Goal: Check status: Check status

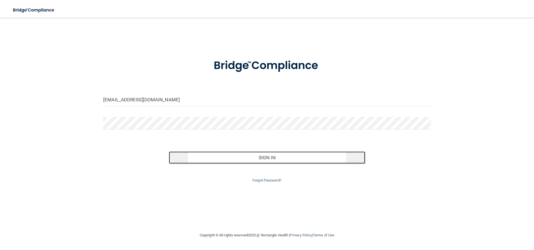
click at [263, 155] on button "Sign In" at bounding box center [267, 157] width 197 height 12
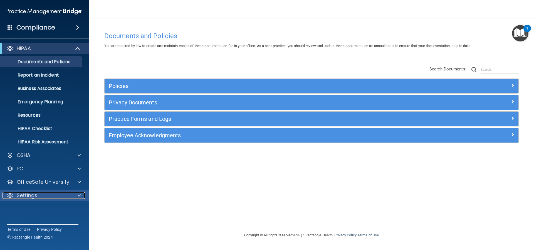
click at [27, 195] on p "Settings" at bounding box center [27, 195] width 21 height 7
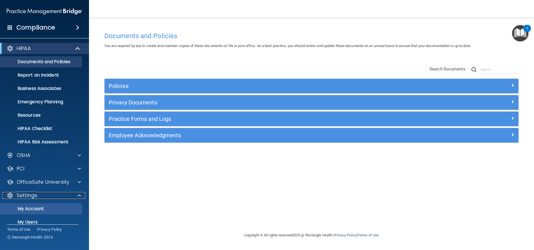
scroll to position [34, 0]
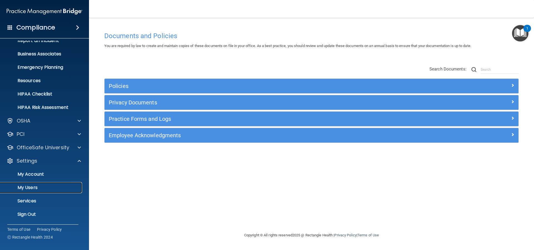
click at [31, 187] on p "My Users" at bounding box center [42, 188] width 76 height 6
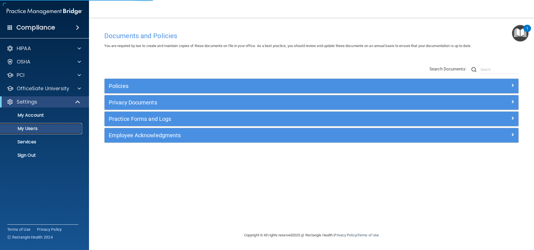
select select "20"
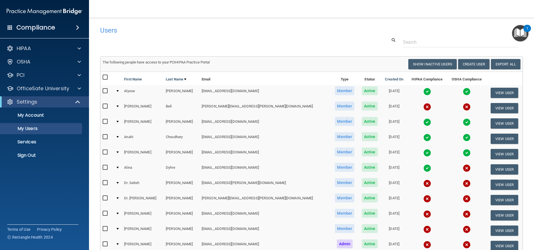
click at [423, 122] on img at bounding box center [427, 122] width 8 height 8
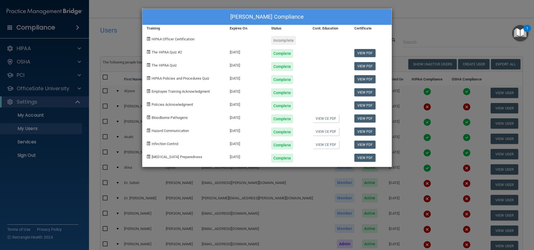
click at [135, 44] on div "[PERSON_NAME] Compliance Training Expires On Status Cont. Education Certificate…" at bounding box center [267, 125] width 534 height 250
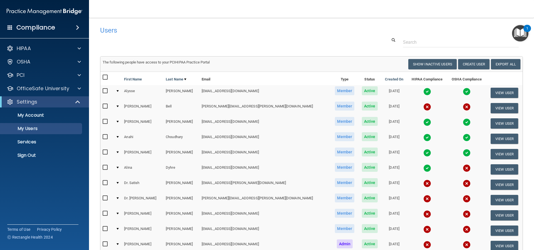
click at [423, 215] on img at bounding box center [427, 214] width 8 height 8
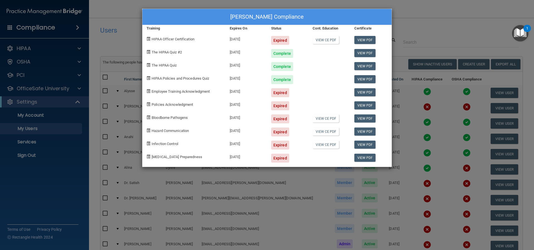
click at [123, 44] on div "[PERSON_NAME] Compliance Training Expires On Status Cont. Education Certificate…" at bounding box center [267, 125] width 534 height 250
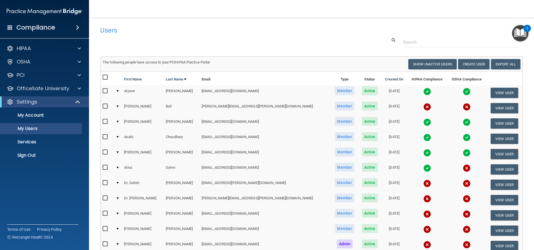
scroll to position [83, 0]
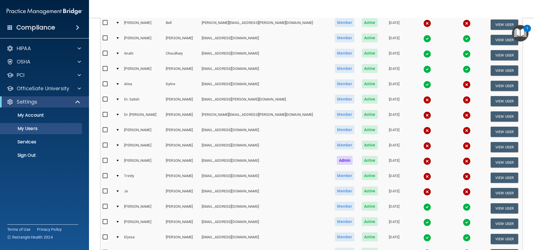
click at [423, 222] on img at bounding box center [427, 222] width 8 height 8
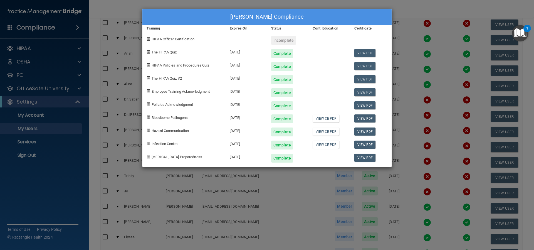
click at [184, 173] on div "[PERSON_NAME] Compliance Training Expires On Status Cont. Education Certificate…" at bounding box center [267, 125] width 534 height 250
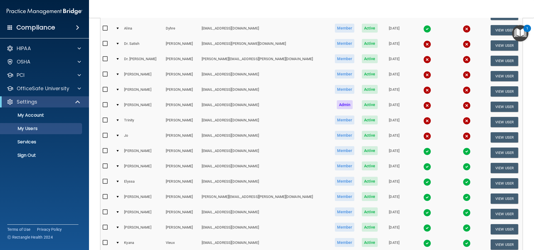
scroll to position [195, 0]
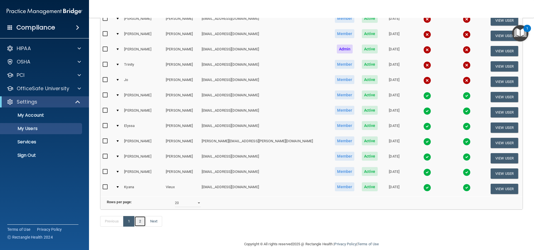
click at [139, 226] on link "2" at bounding box center [139, 221] width 11 height 11
select select "20"
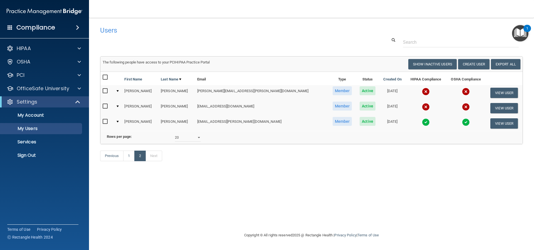
click at [422, 92] on img at bounding box center [426, 92] width 8 height 8
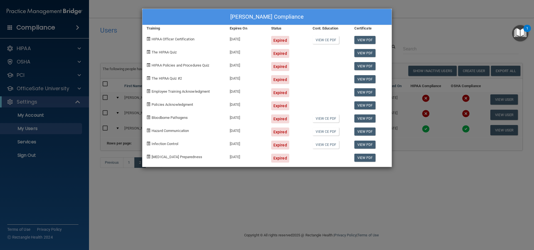
click at [239, 172] on div "[PERSON_NAME] Compliance Training Expires On Status Cont. Education Certificate…" at bounding box center [267, 125] width 534 height 250
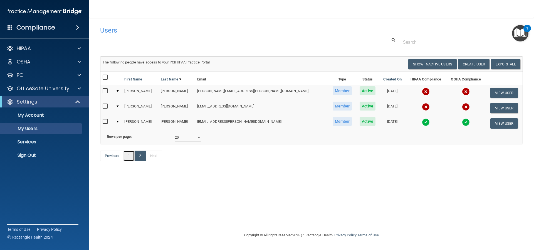
click at [128, 161] on link "1" at bounding box center [128, 155] width 11 height 11
select select "20"
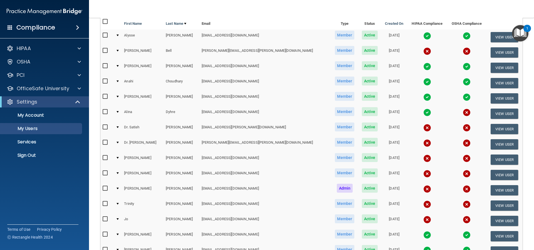
scroll to position [111, 0]
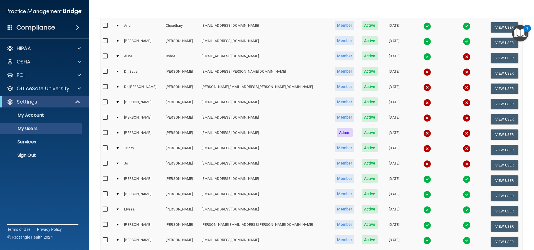
click at [423, 223] on img at bounding box center [427, 225] width 8 height 8
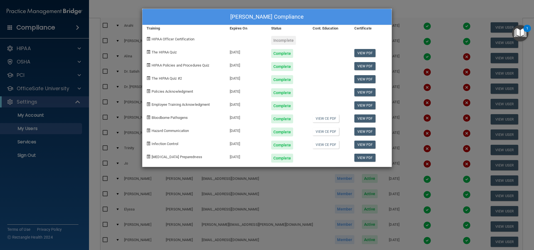
click at [154, 183] on div "[PERSON_NAME] Compliance Training Expires On Status Cont. Education Certificate…" at bounding box center [267, 125] width 534 height 250
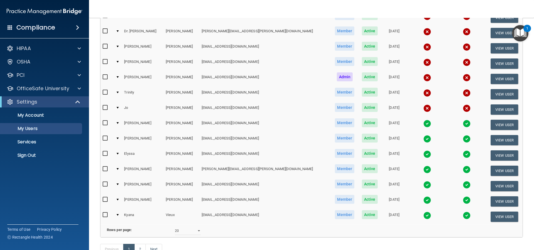
scroll to position [211, 0]
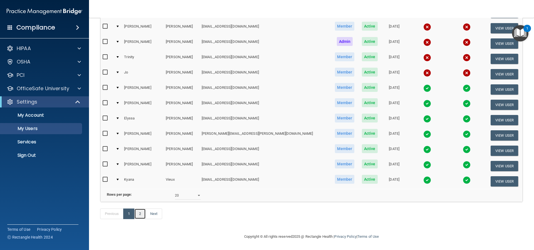
click at [138, 214] on link "2" at bounding box center [139, 213] width 11 height 11
select select "20"
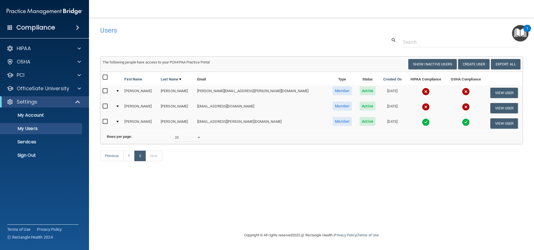
click at [422, 107] on img at bounding box center [426, 107] width 8 height 8
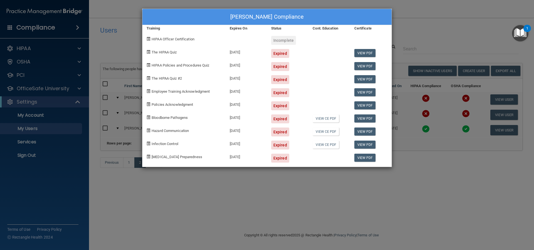
click at [286, 201] on div "[PERSON_NAME] Compliance Training Expires On Status Cont. Education Certificate…" at bounding box center [267, 125] width 534 height 250
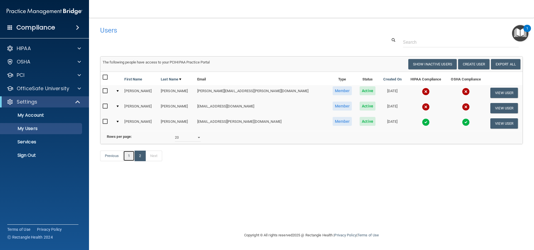
click at [128, 161] on link "1" at bounding box center [128, 155] width 11 height 11
select select "20"
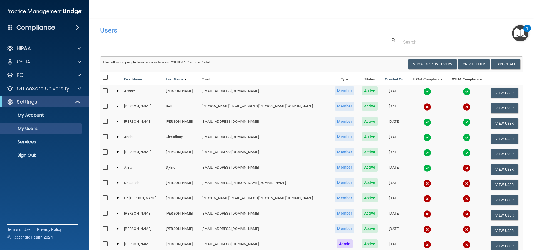
click at [423, 167] on img at bounding box center [427, 168] width 8 height 8
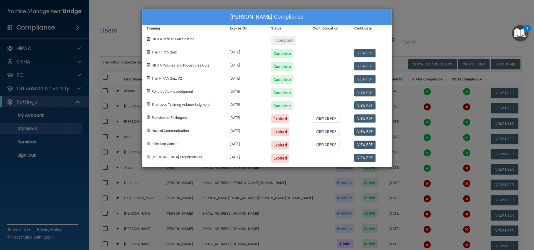
click at [271, 209] on div "[PERSON_NAME] Compliance Training Expires On Status Cont. Education Certificate…" at bounding box center [267, 125] width 534 height 250
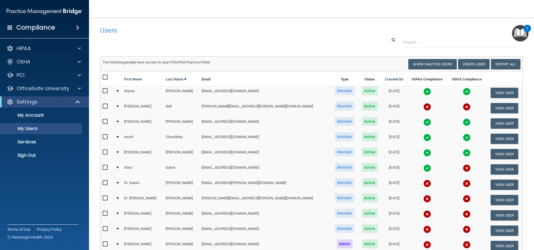
click at [423, 137] on img at bounding box center [427, 137] width 8 height 8
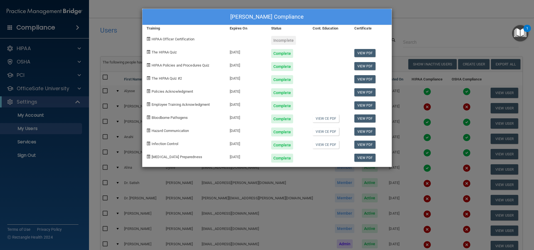
click at [276, 193] on div "[PERSON_NAME] Compliance Training Expires On Status Cont. Education Certificate…" at bounding box center [267, 125] width 534 height 250
